Goal: Information Seeking & Learning: Learn about a topic

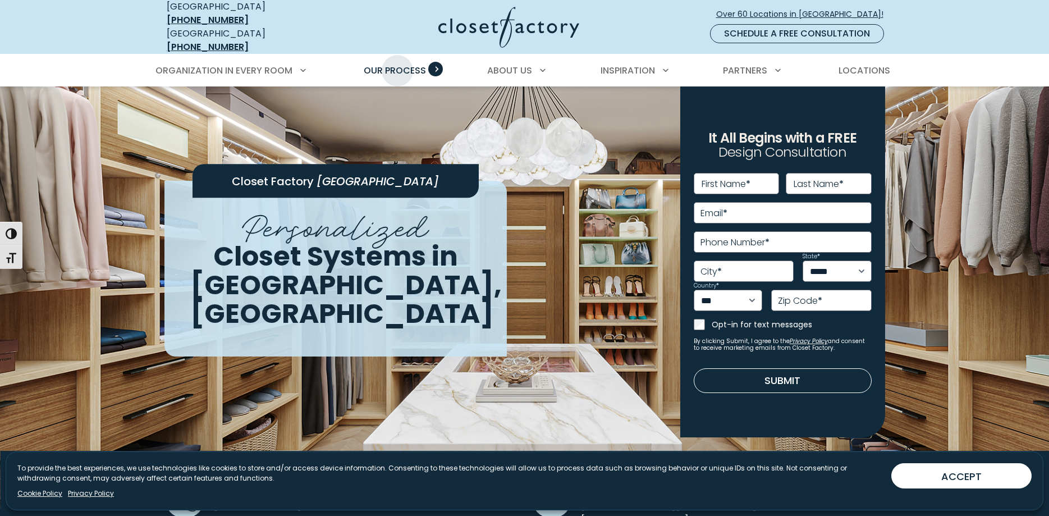
click at [397, 64] on span "Our Process" at bounding box center [395, 70] width 62 height 13
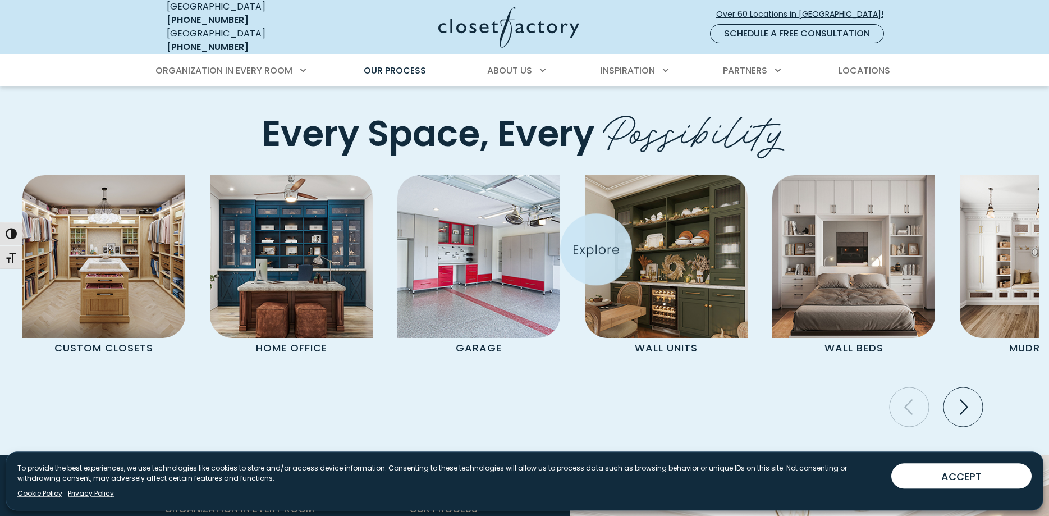
scroll to position [2367, 0]
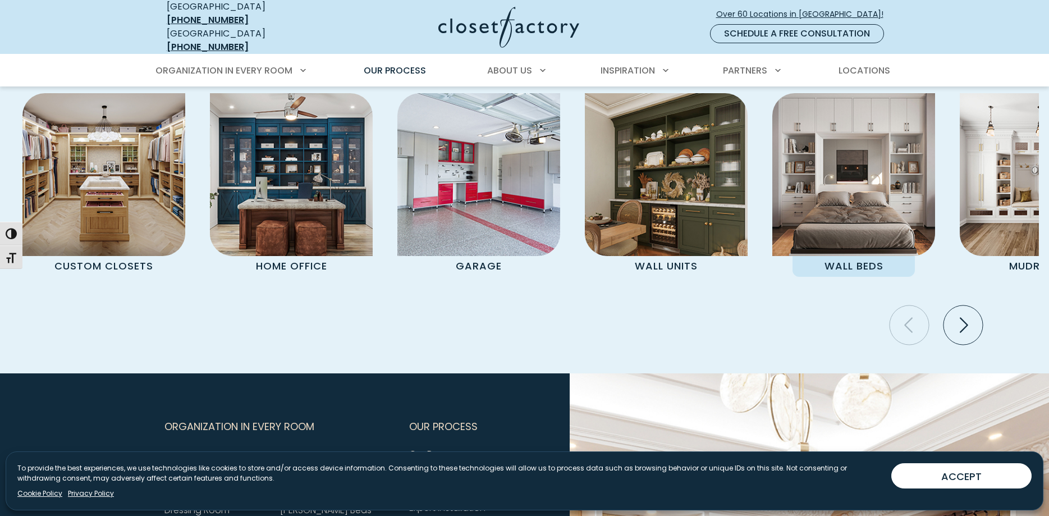
click at [860, 256] on p "Wall Beds" at bounding box center [854, 266] width 122 height 21
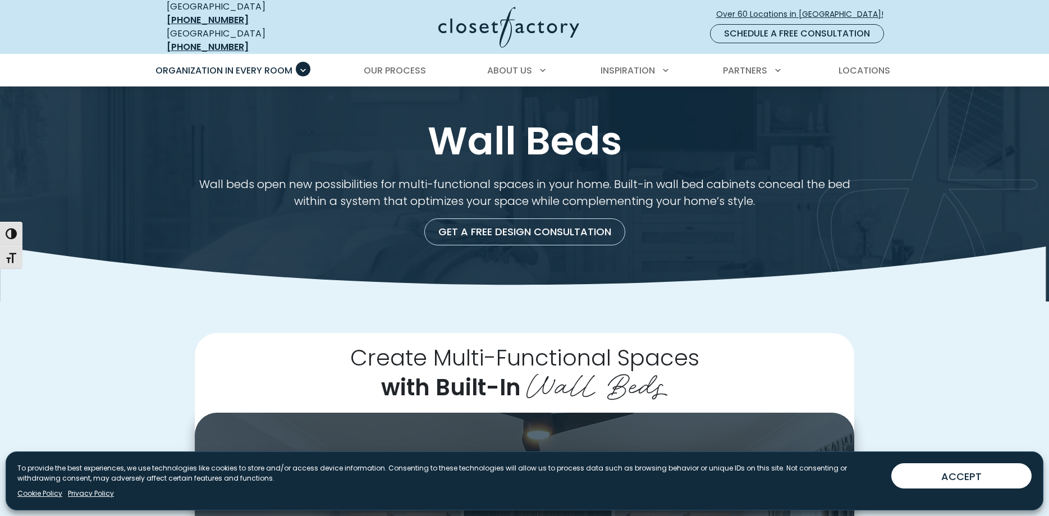
scroll to position [382, 0]
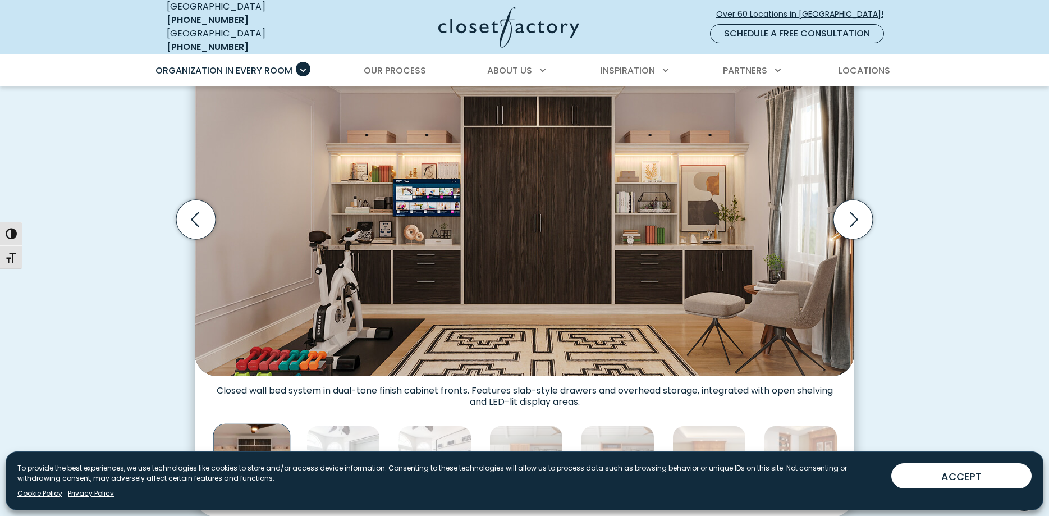
click at [856, 212] on icon "Next slide" at bounding box center [853, 219] width 39 height 39
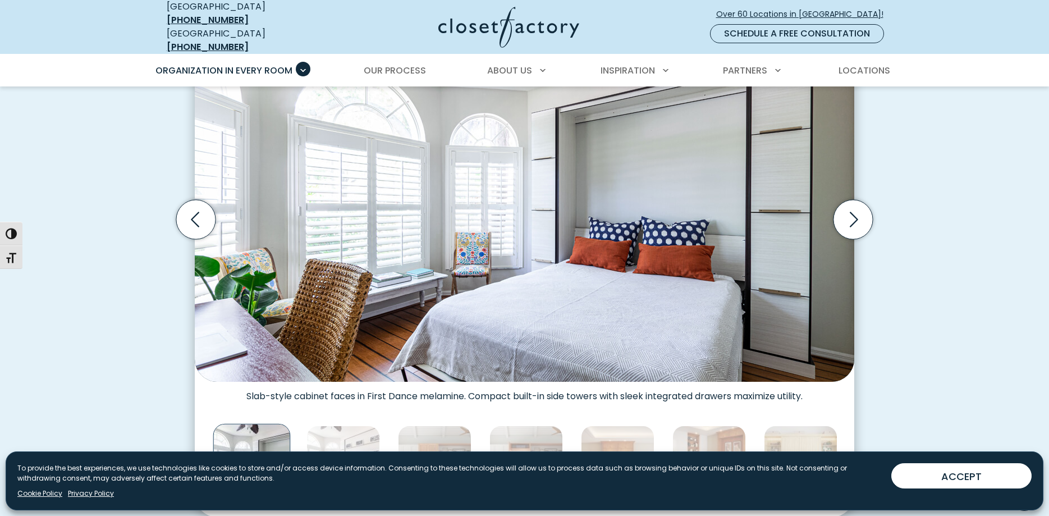
click at [856, 212] on icon "Next slide" at bounding box center [853, 219] width 39 height 39
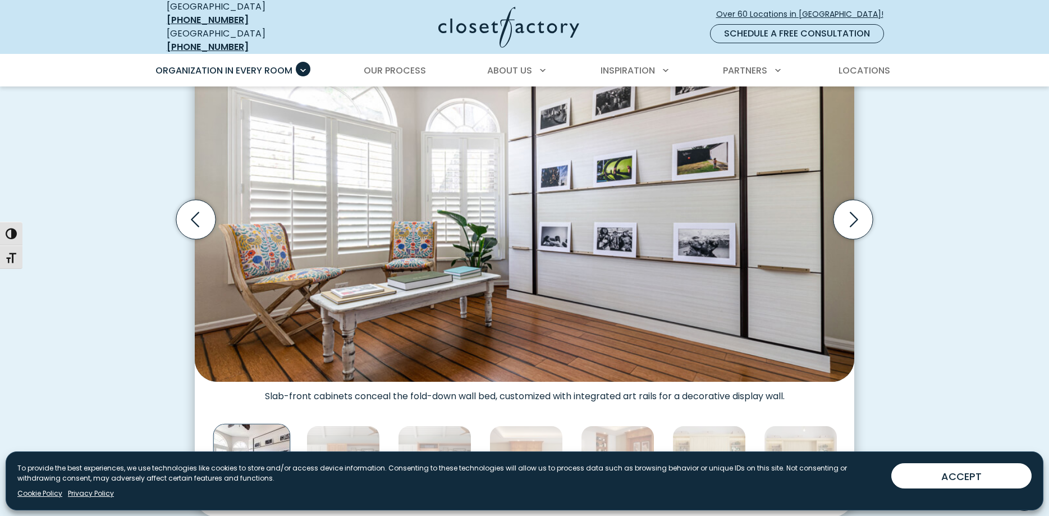
click at [856, 212] on icon "Next slide" at bounding box center [853, 219] width 39 height 39
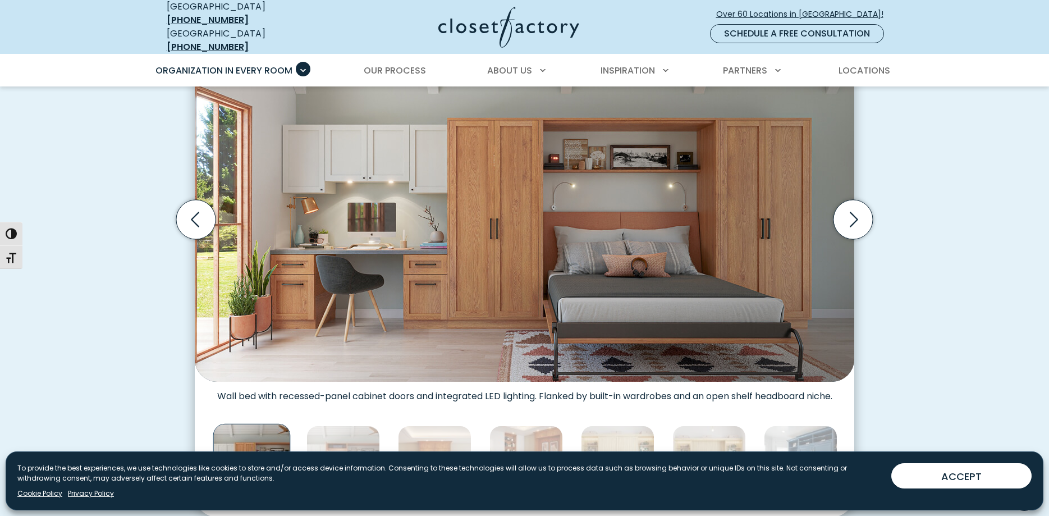
click at [856, 212] on icon "Next slide" at bounding box center [853, 219] width 39 height 39
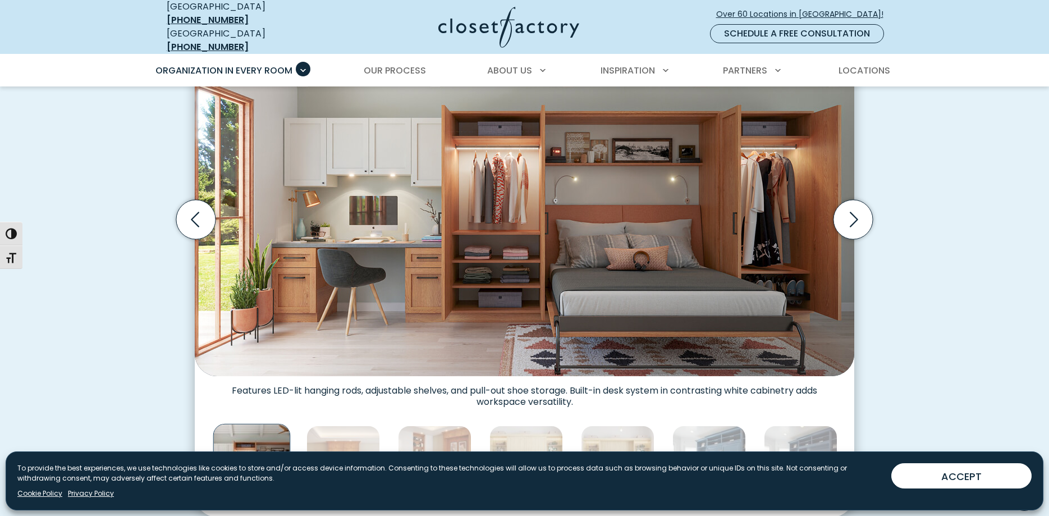
click at [856, 212] on icon "Next slide" at bounding box center [853, 219] width 39 height 39
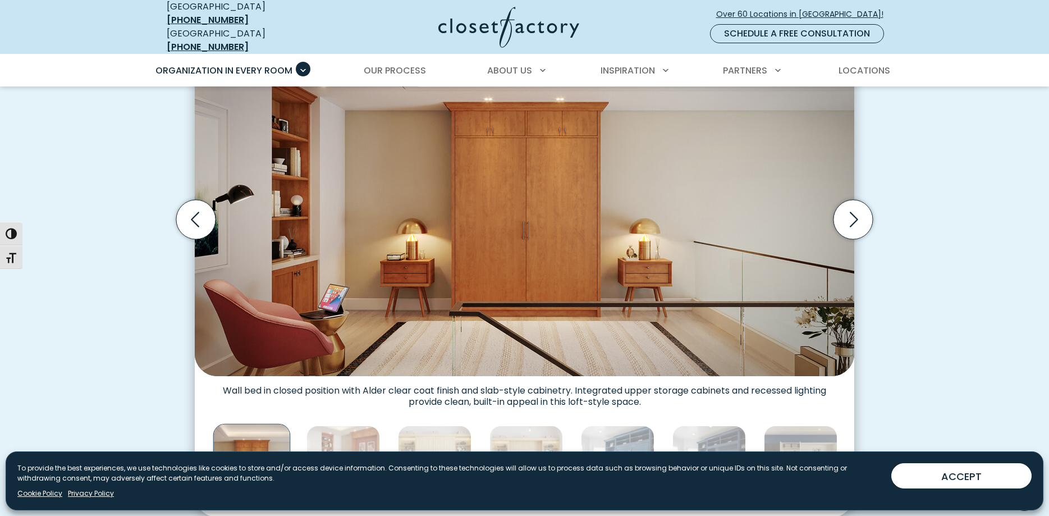
click at [856, 212] on icon "Next slide" at bounding box center [853, 219] width 39 height 39
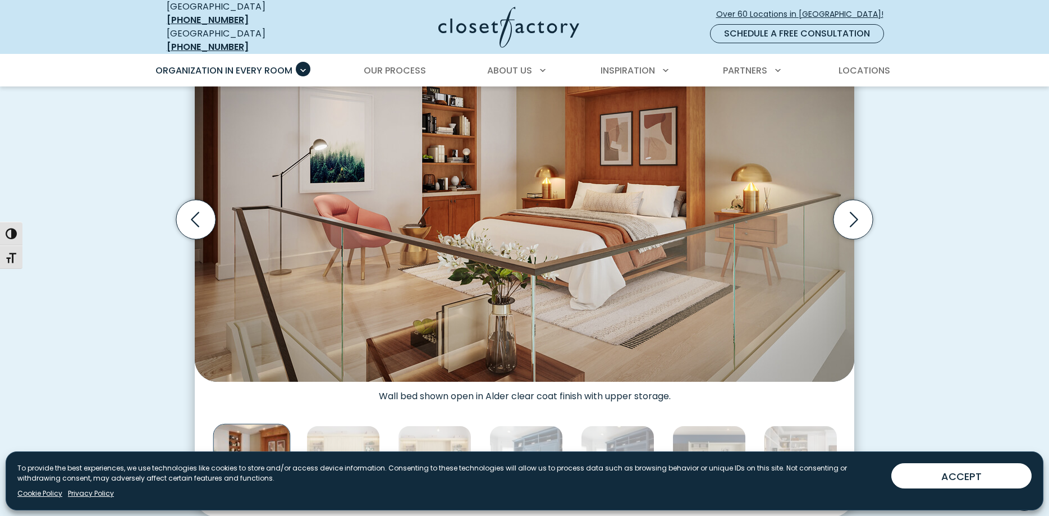
scroll to position [0, 0]
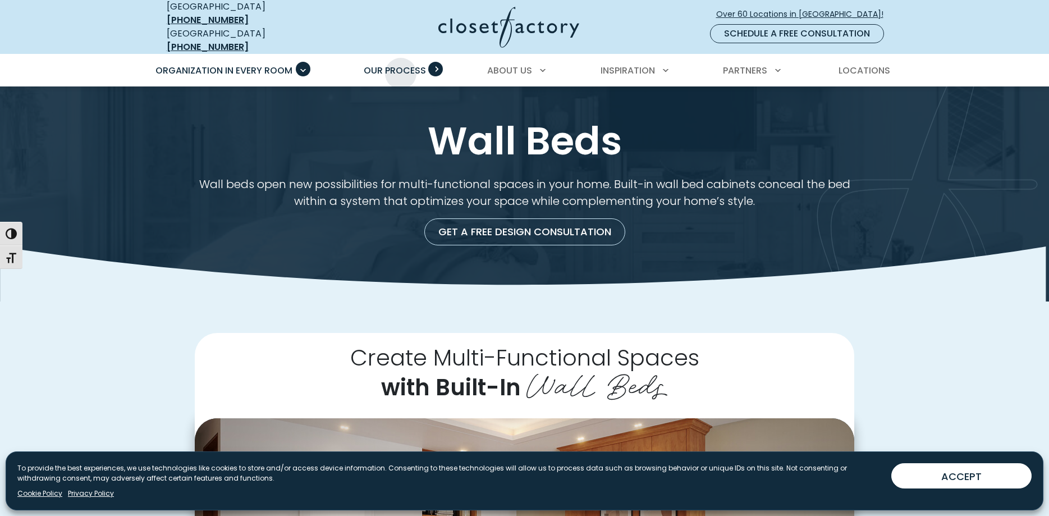
click at [401, 65] on span "Our Process" at bounding box center [395, 70] width 62 height 13
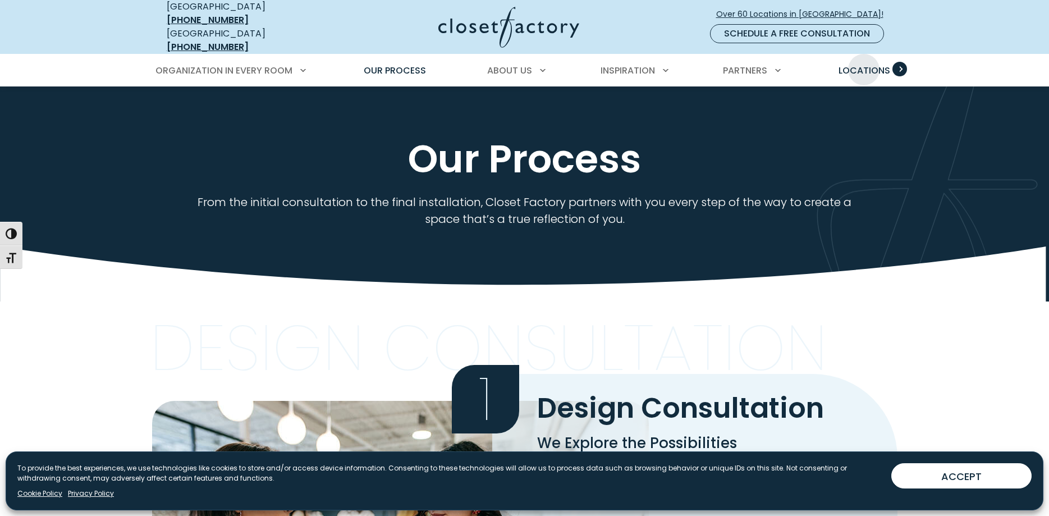
click at [864, 64] on span "Locations" at bounding box center [865, 70] width 52 height 13
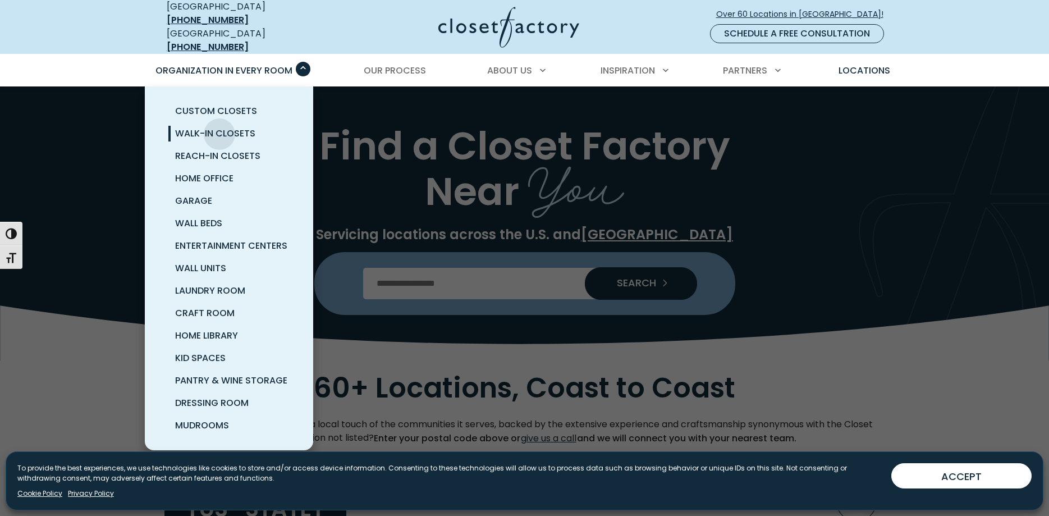
click at [220, 127] on span "Walk-In Closets" at bounding box center [215, 133] width 80 height 13
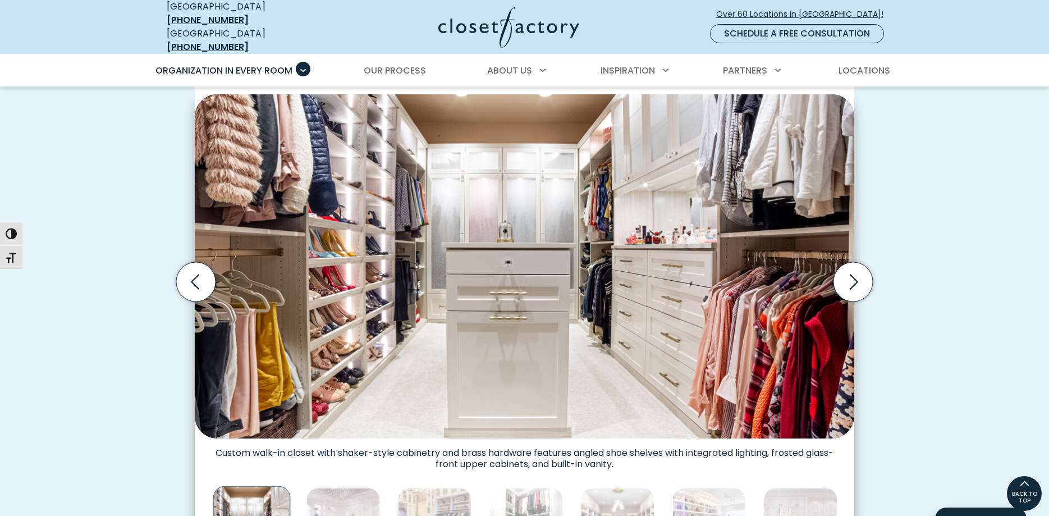
scroll to position [305, 0]
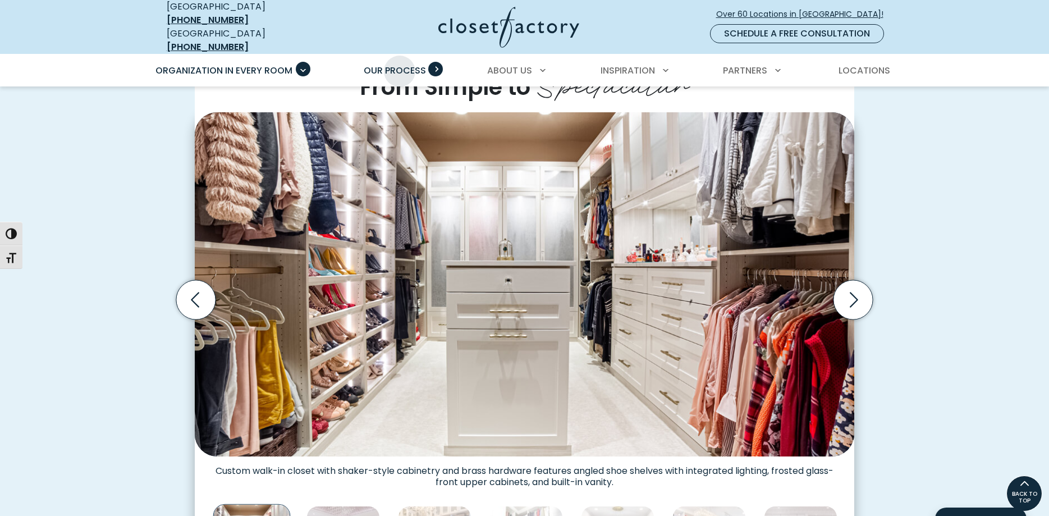
click at [400, 64] on span "Our Process" at bounding box center [395, 70] width 62 height 13
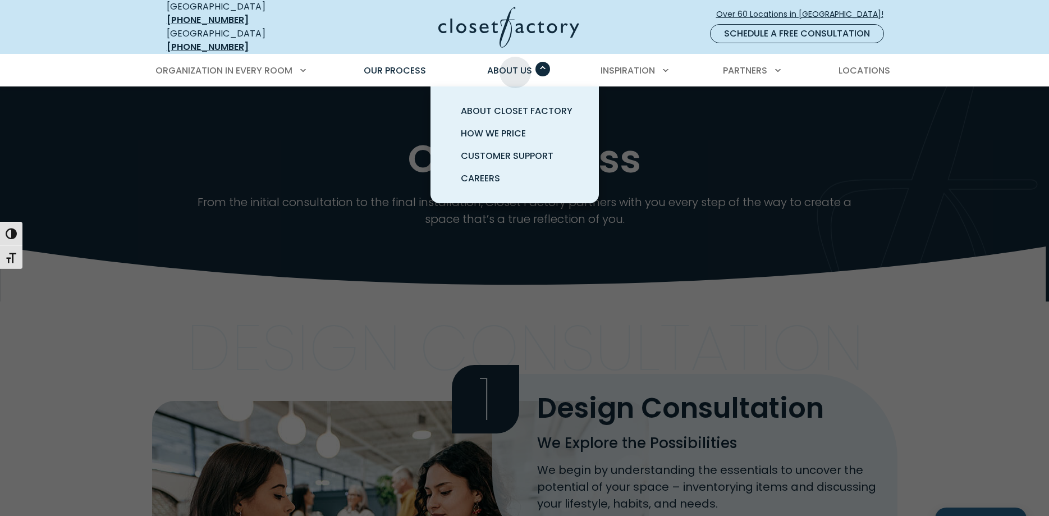
click at [515, 64] on span "About Us" at bounding box center [509, 70] width 45 height 13
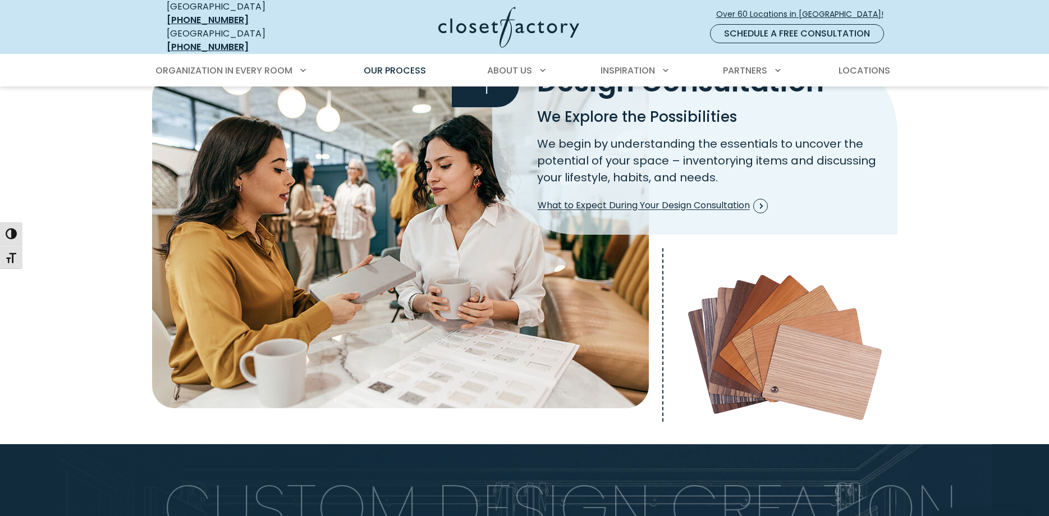
scroll to position [382, 0]
